Goal: Find specific page/section: Find specific page/section

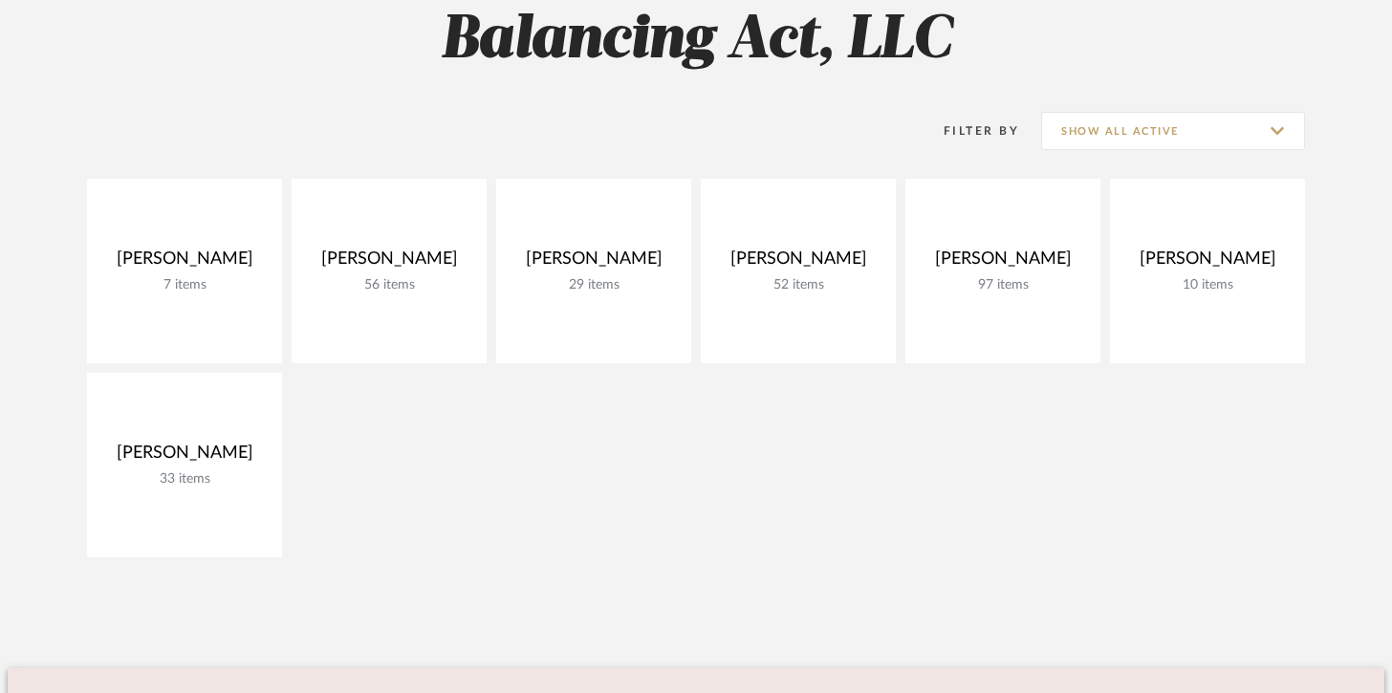
scroll to position [297, 0]
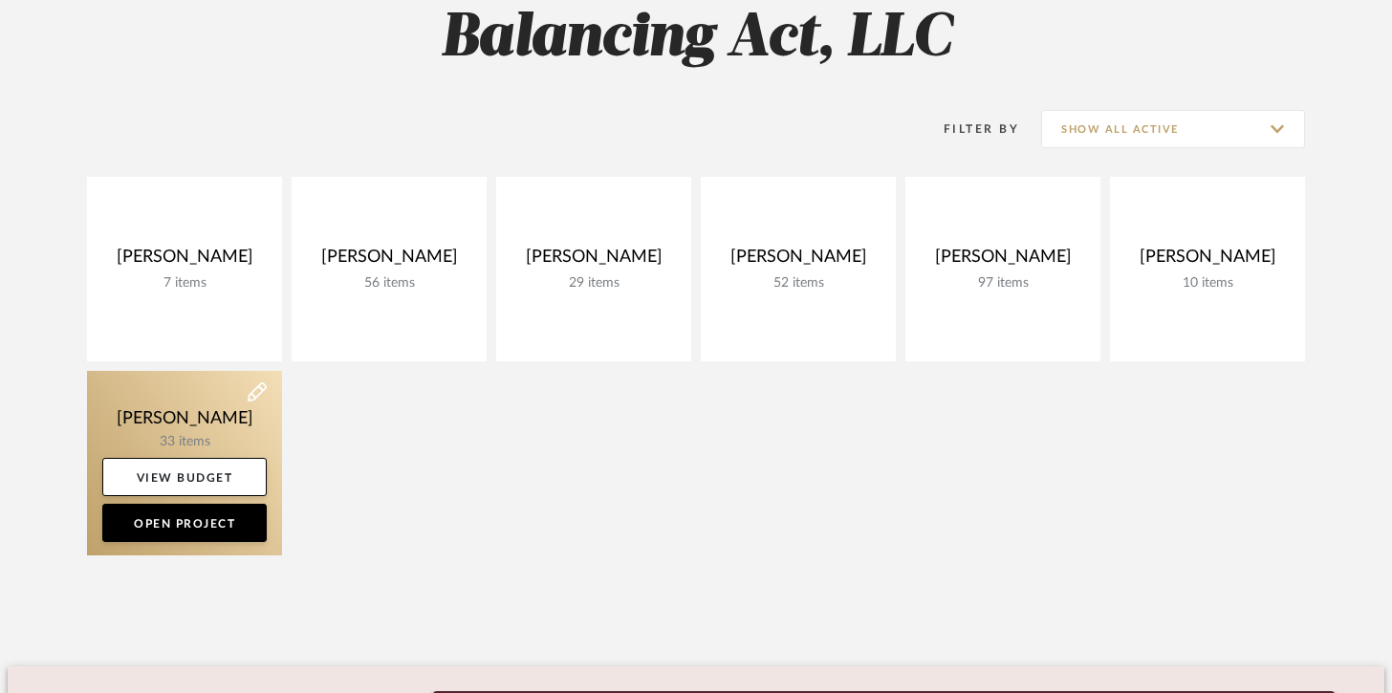
click at [251, 449] on link at bounding box center [184, 463] width 195 height 185
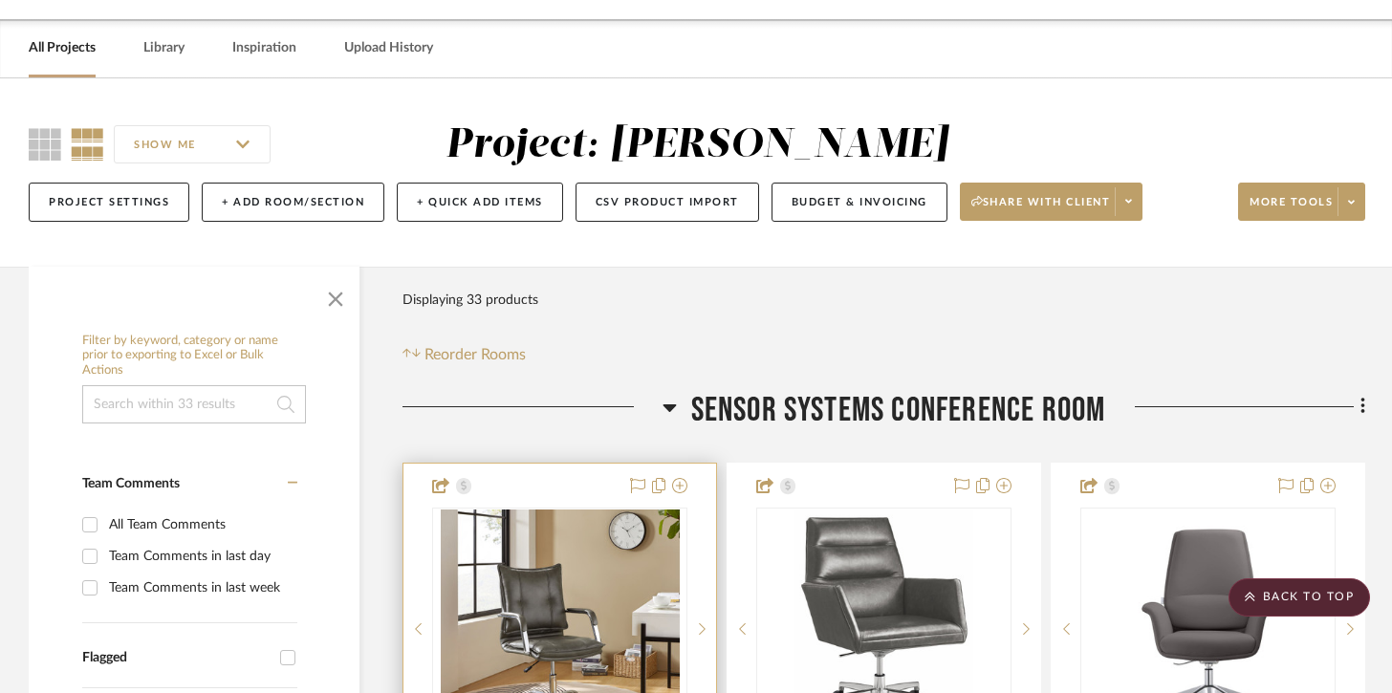
scroll to position [56, 0]
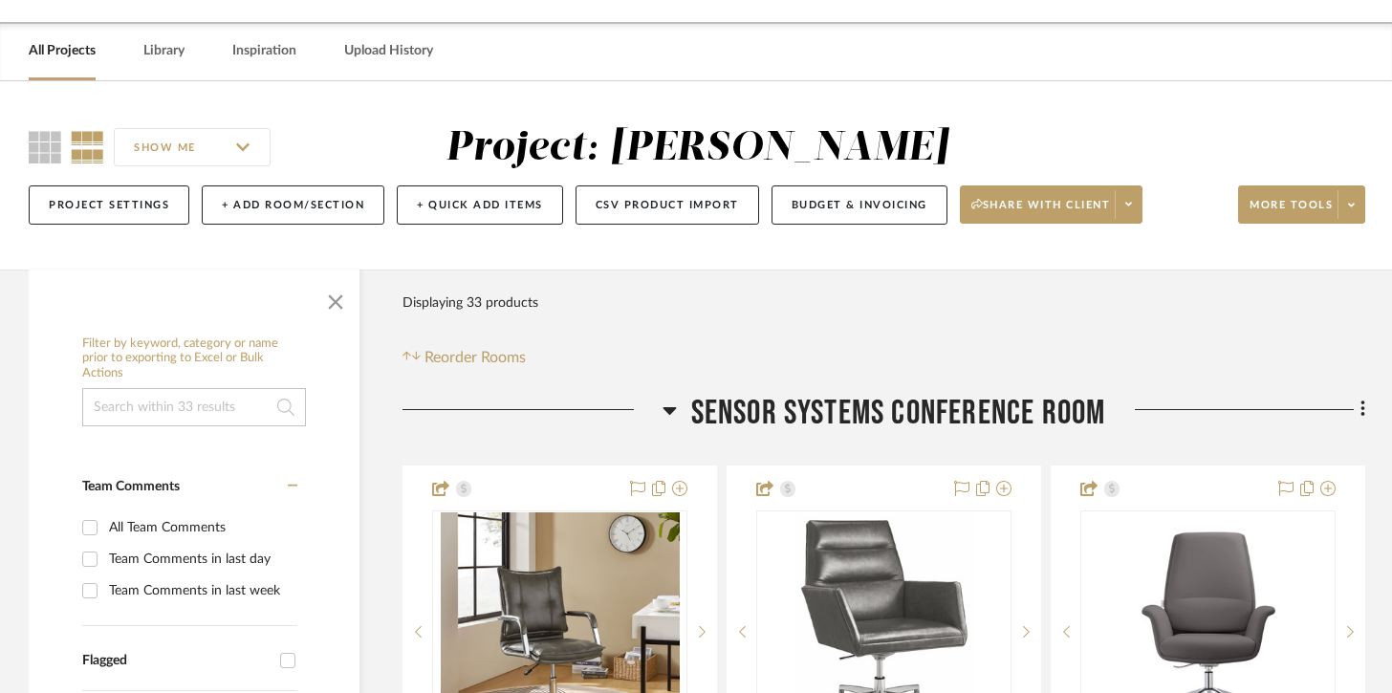
click at [673, 409] on icon at bounding box center [670, 410] width 14 height 23
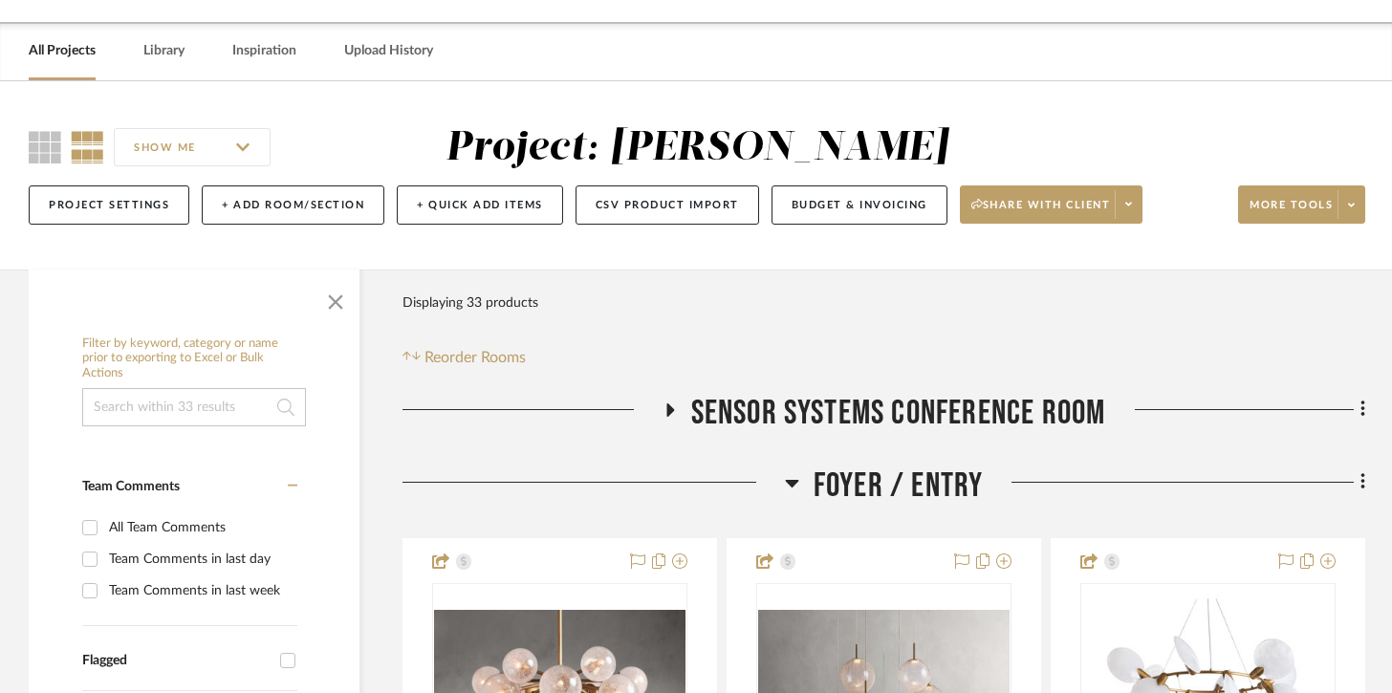
click at [786, 482] on icon at bounding box center [791, 484] width 13 height 8
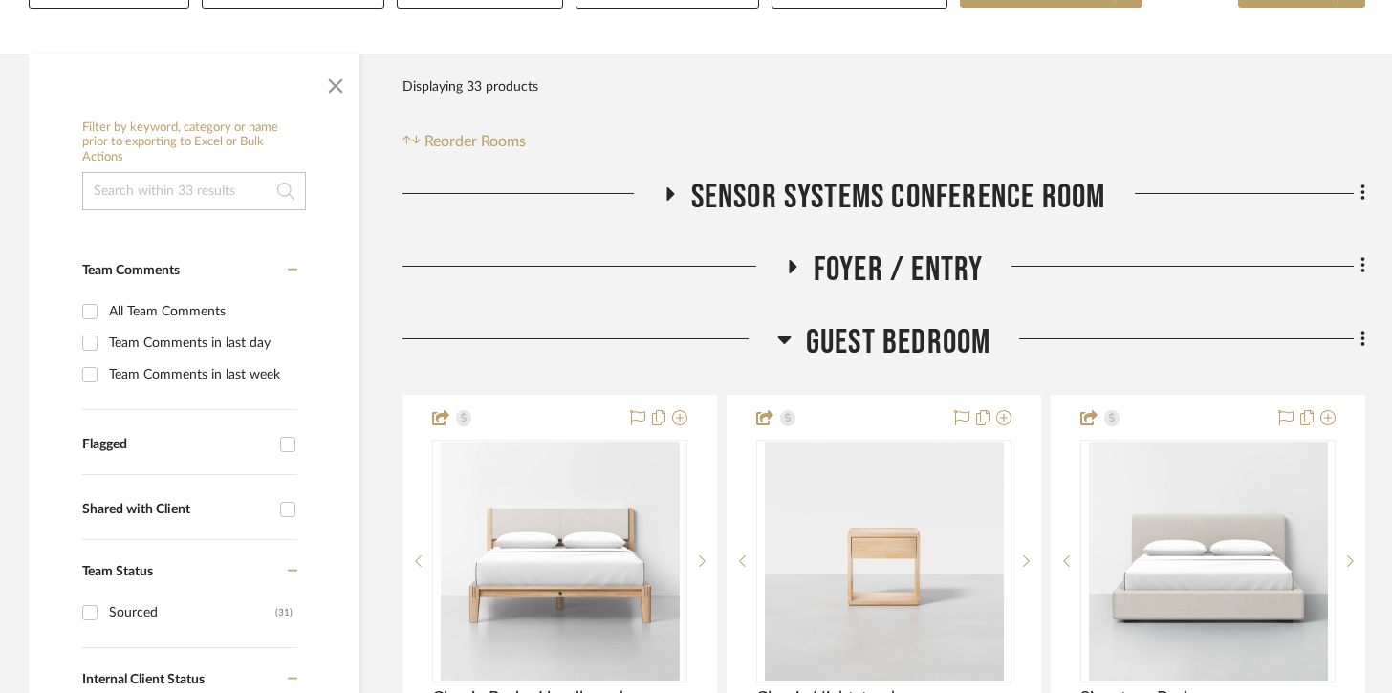
scroll to position [310, 0]
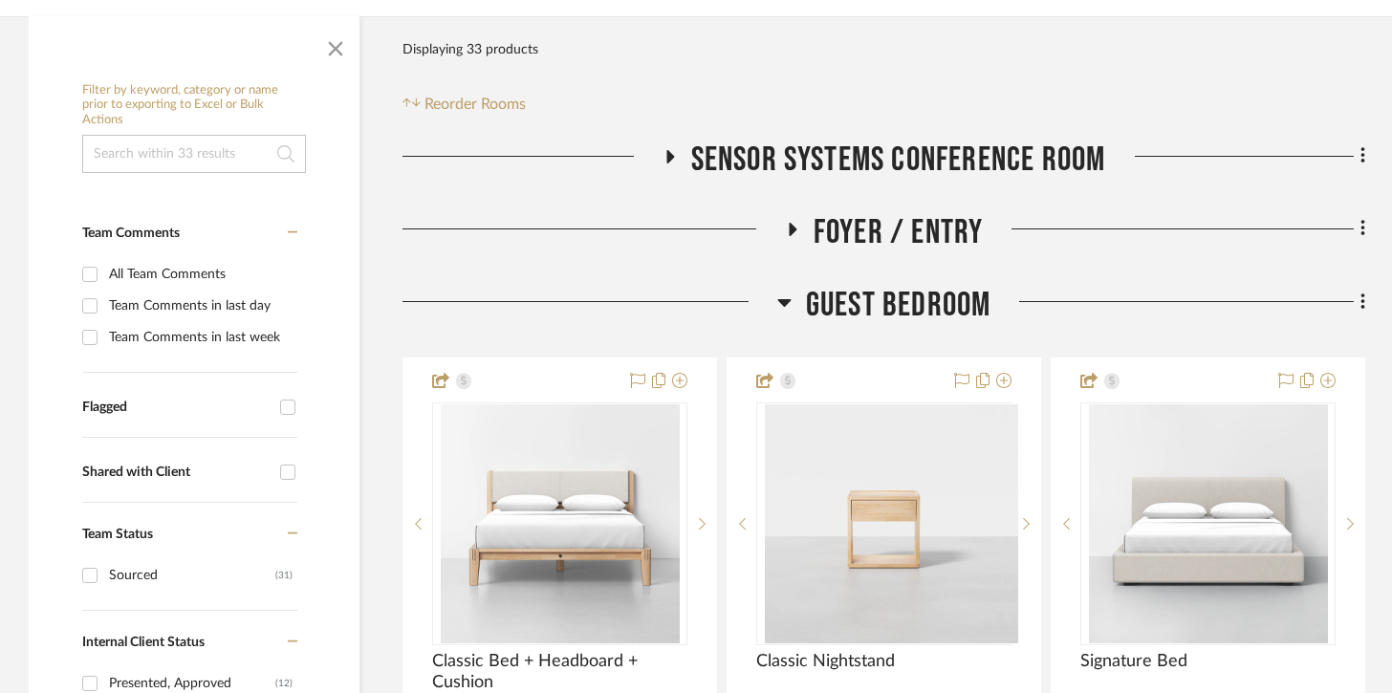
click at [785, 301] on icon at bounding box center [783, 303] width 13 height 8
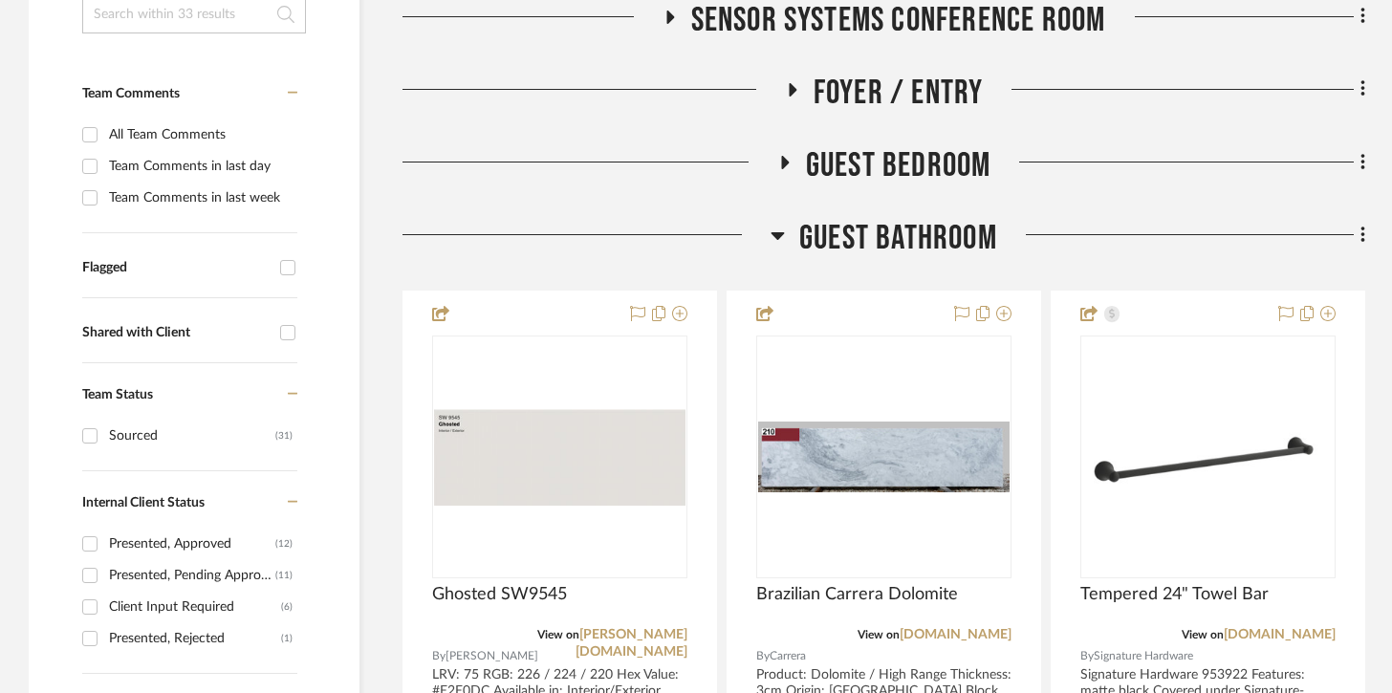
scroll to position [476, 0]
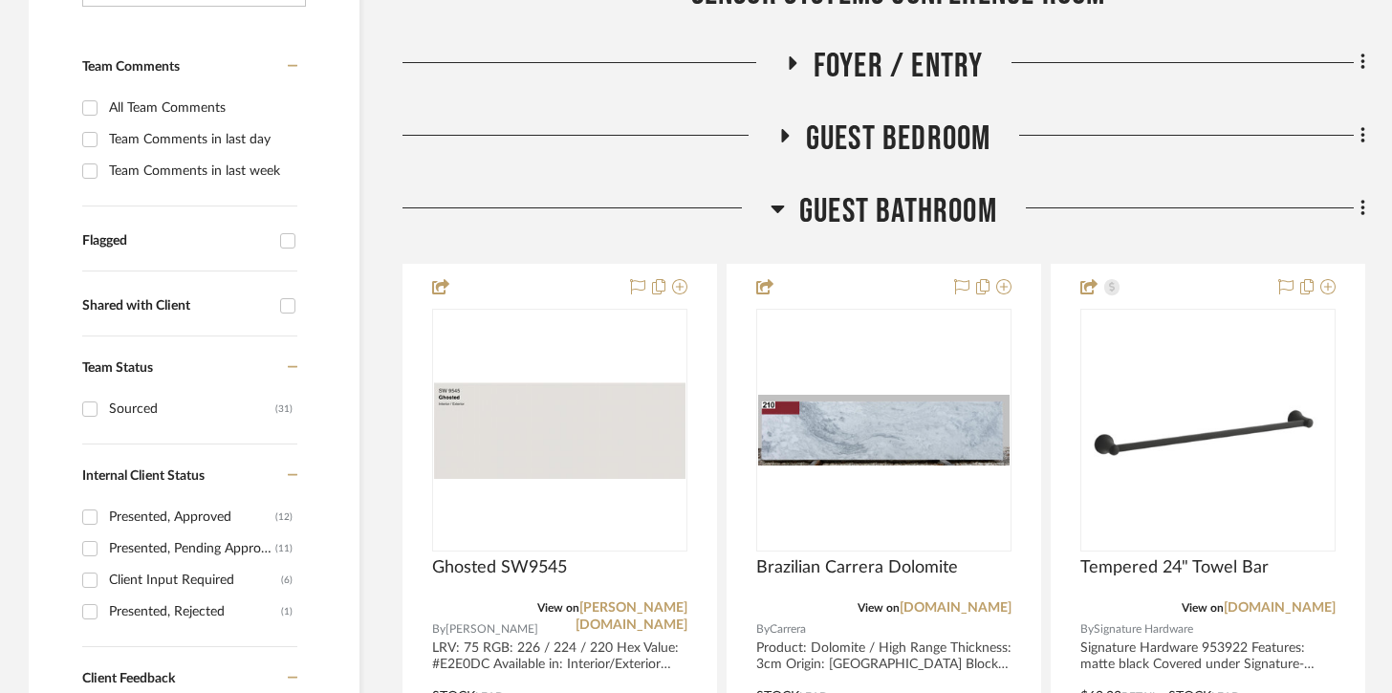
click at [767, 208] on div at bounding box center [587, 215] width 368 height 49
click at [785, 213] on h3 "Guest Bathroom" at bounding box center [884, 211] width 227 height 41
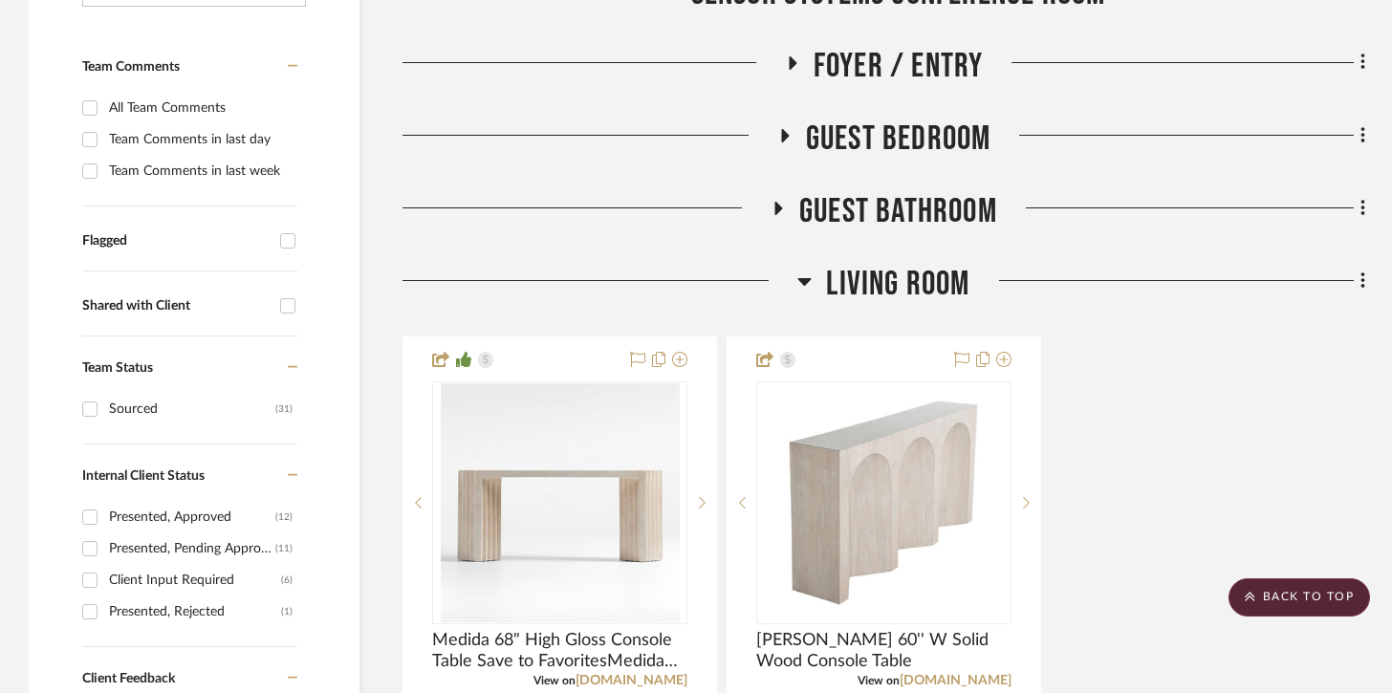
click at [813, 274] on h3 "Living Room" at bounding box center [884, 284] width 172 height 41
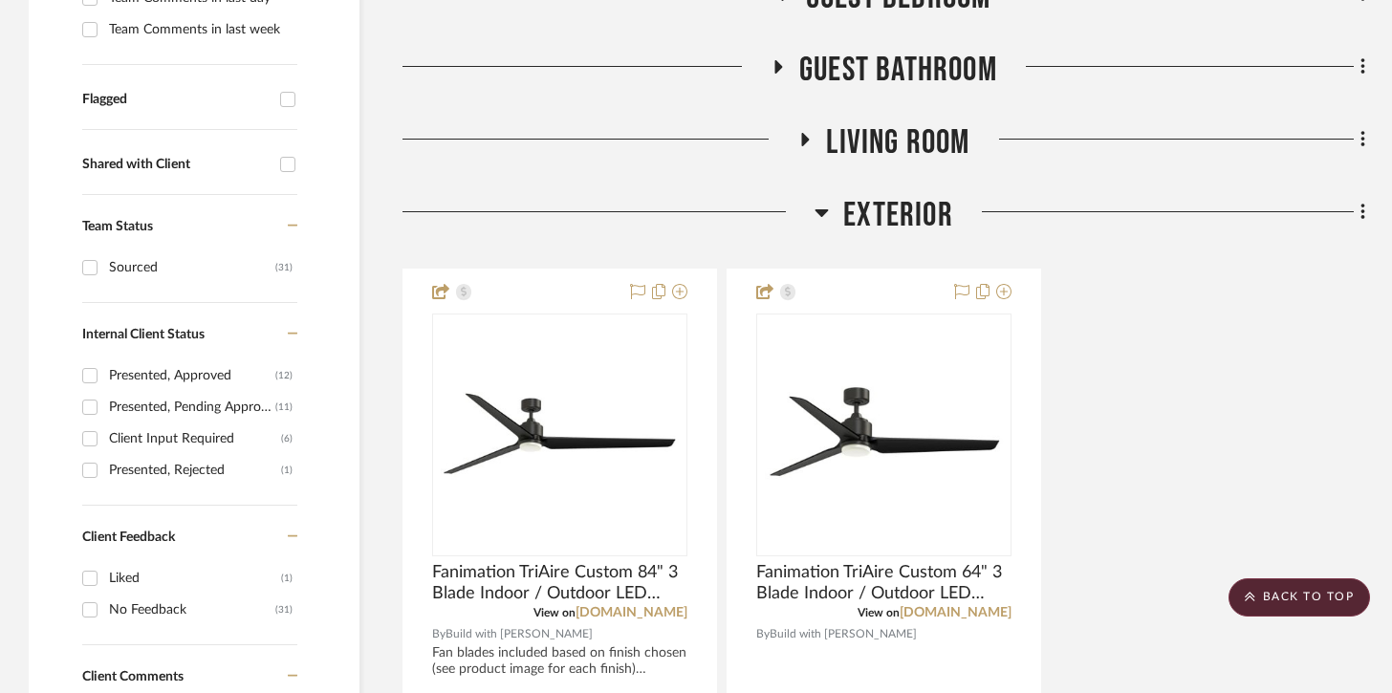
scroll to position [709, 0]
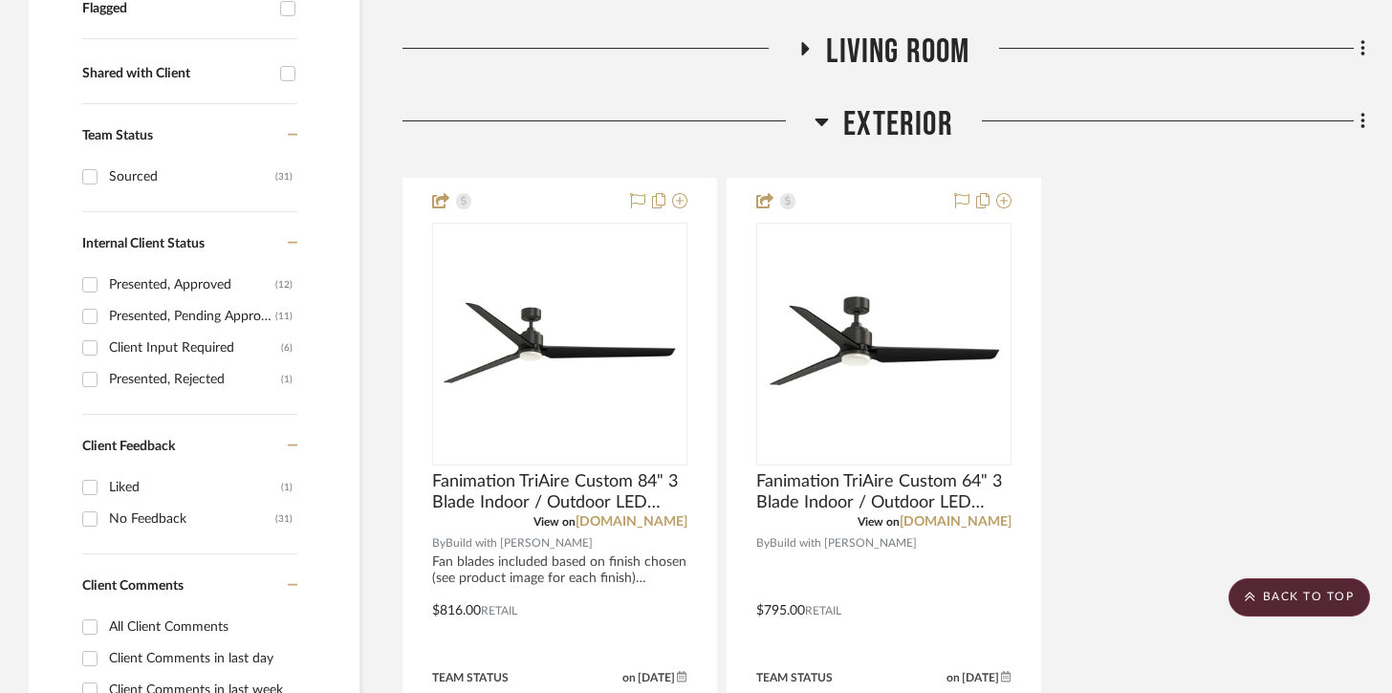
click at [819, 133] on icon at bounding box center [822, 121] width 14 height 23
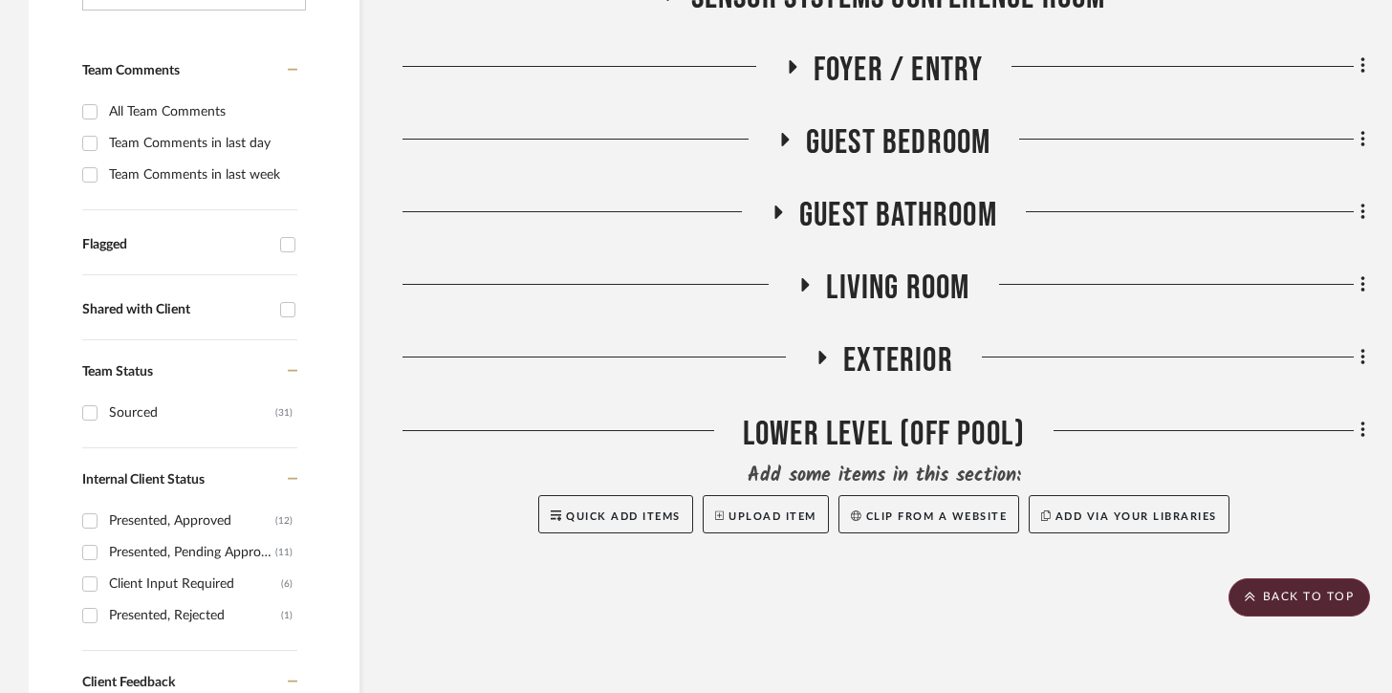
scroll to position [453, 0]
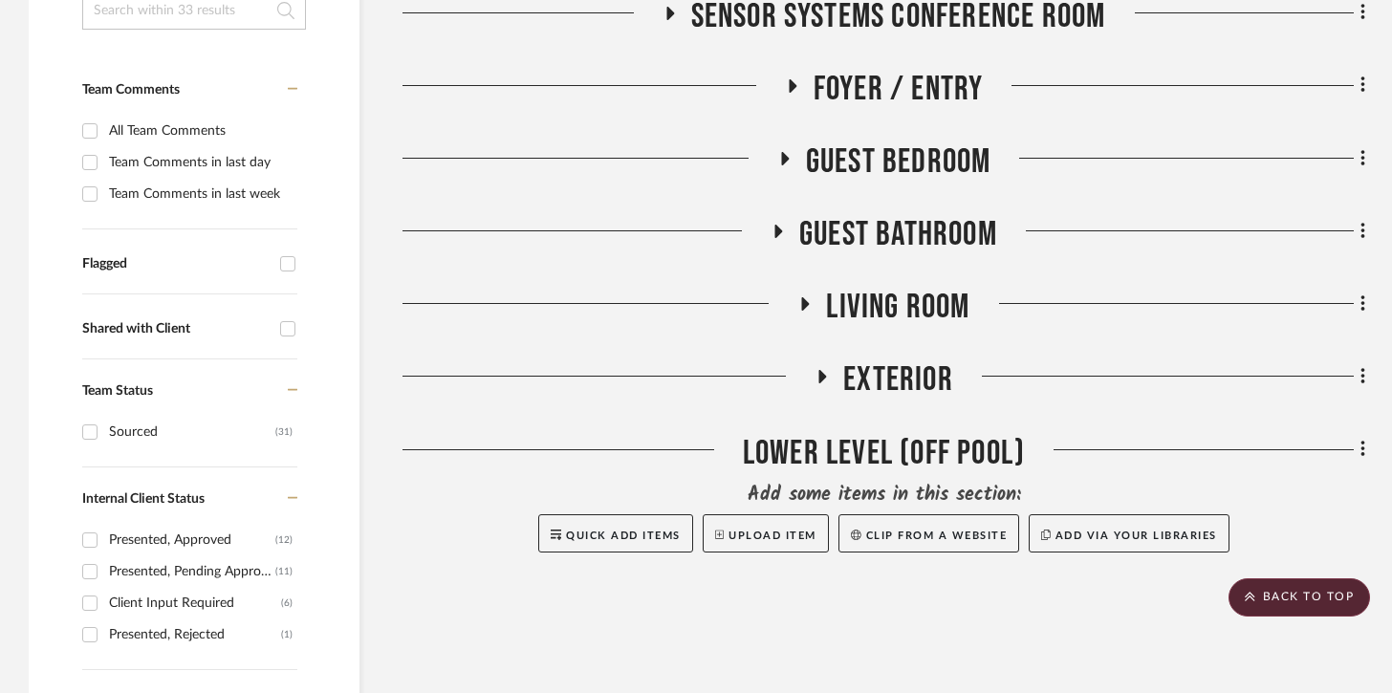
click at [819, 367] on h3 "Exterior" at bounding box center [884, 380] width 139 height 41
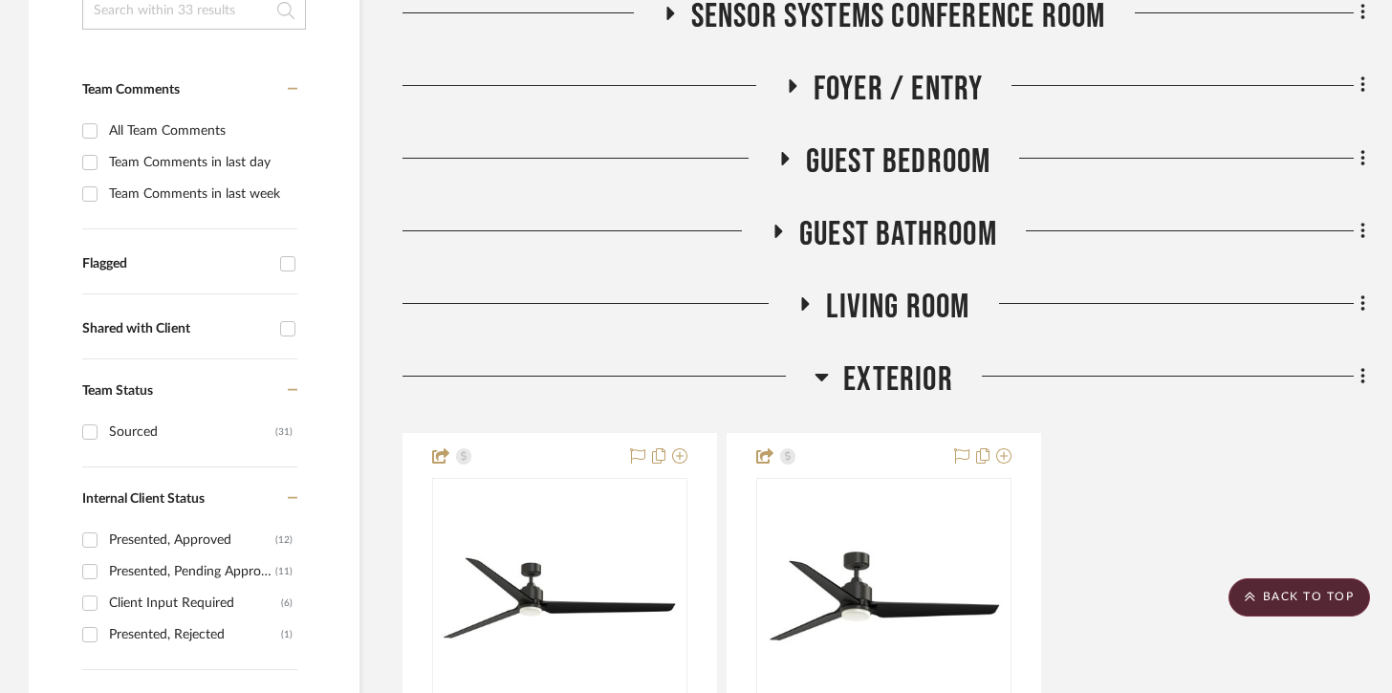
click at [802, 317] on fa-icon at bounding box center [805, 310] width 14 height 28
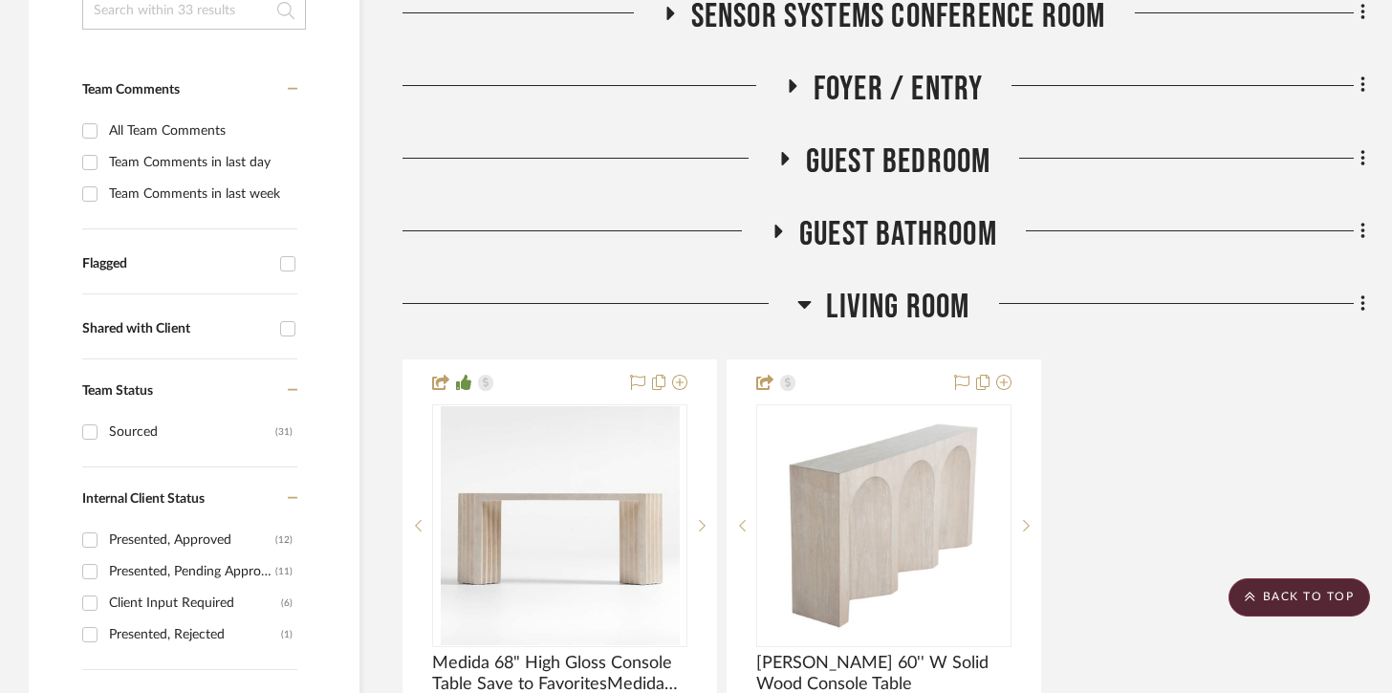
click at [777, 234] on icon at bounding box center [780, 231] width 8 height 13
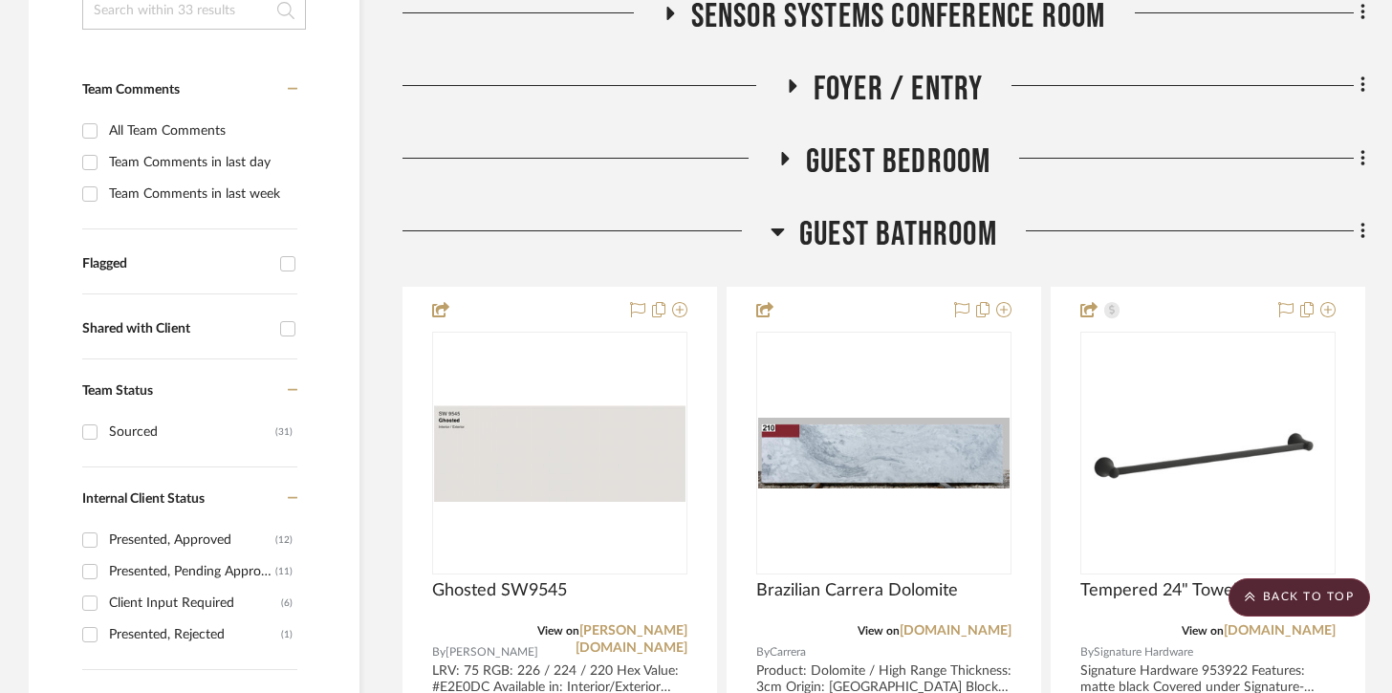
click at [782, 165] on fa-icon at bounding box center [784, 165] width 14 height 28
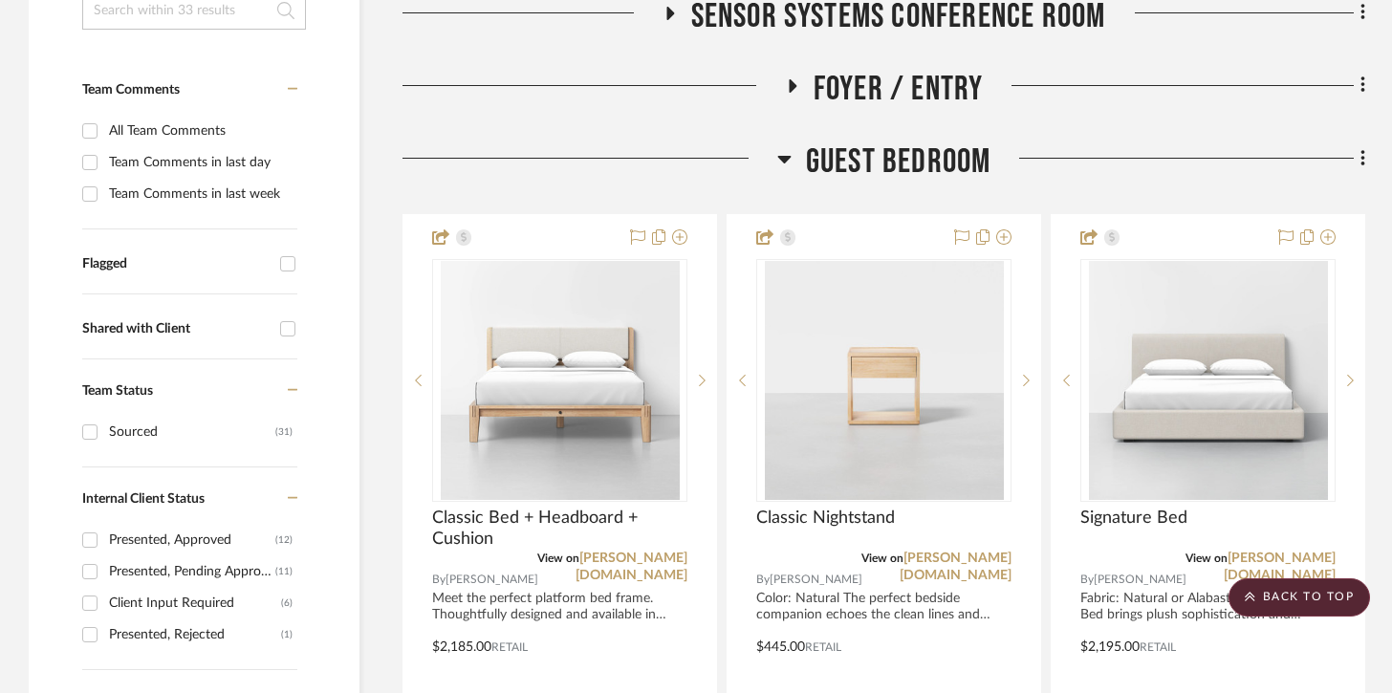
click at [785, 97] on fa-icon at bounding box center [792, 92] width 14 height 28
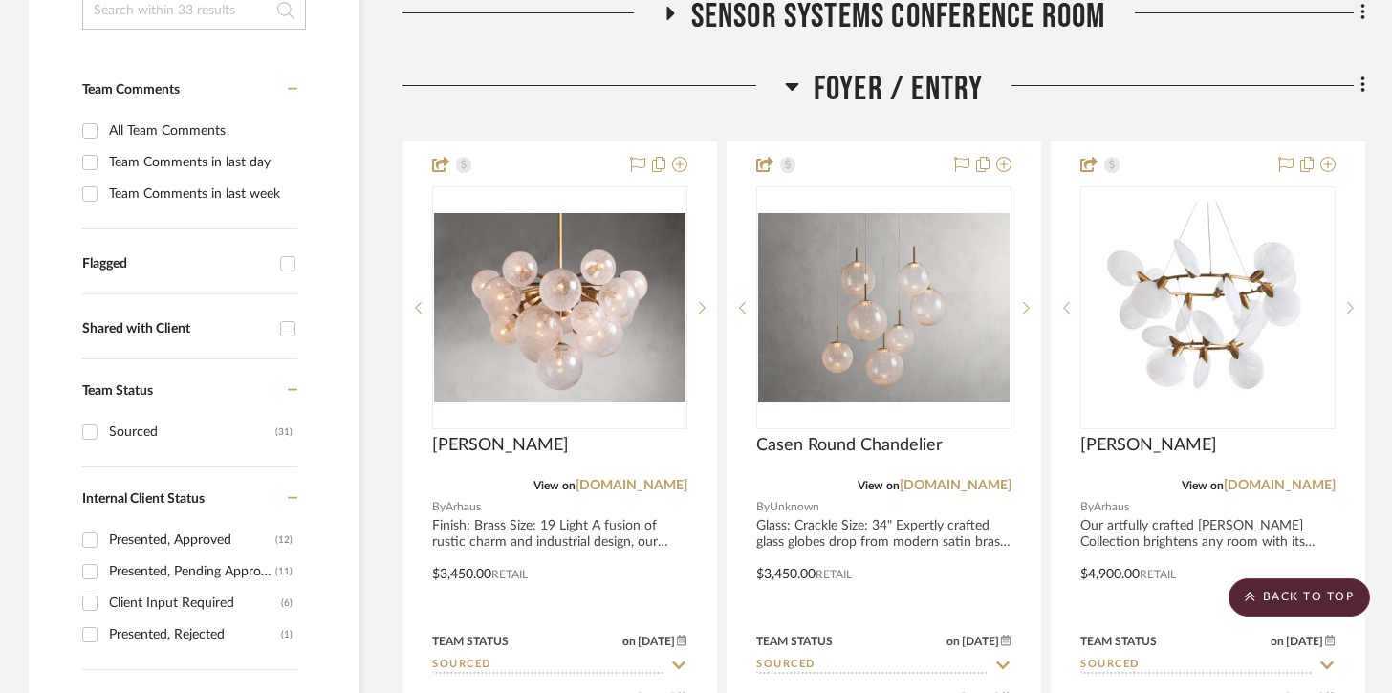
click at [668, 17] on icon at bounding box center [669, 13] width 23 height 14
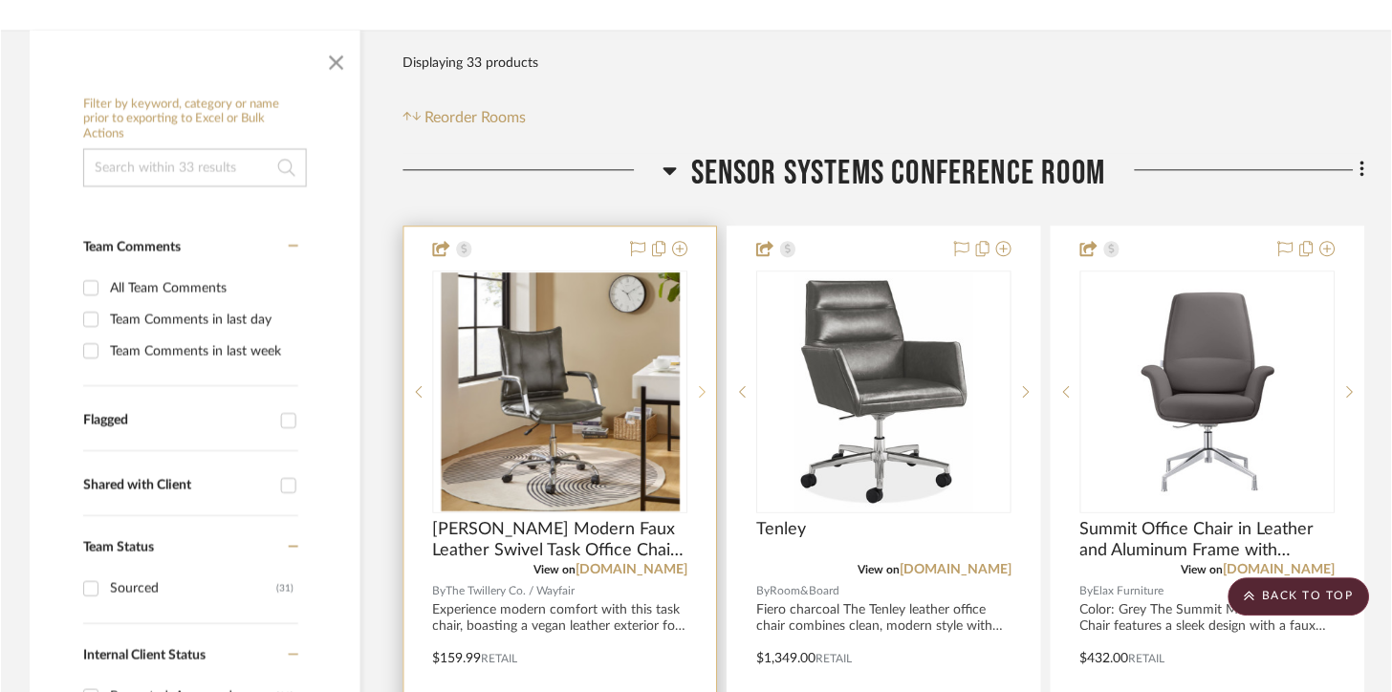
scroll to position [300, 0]
